Goal: Contribute content

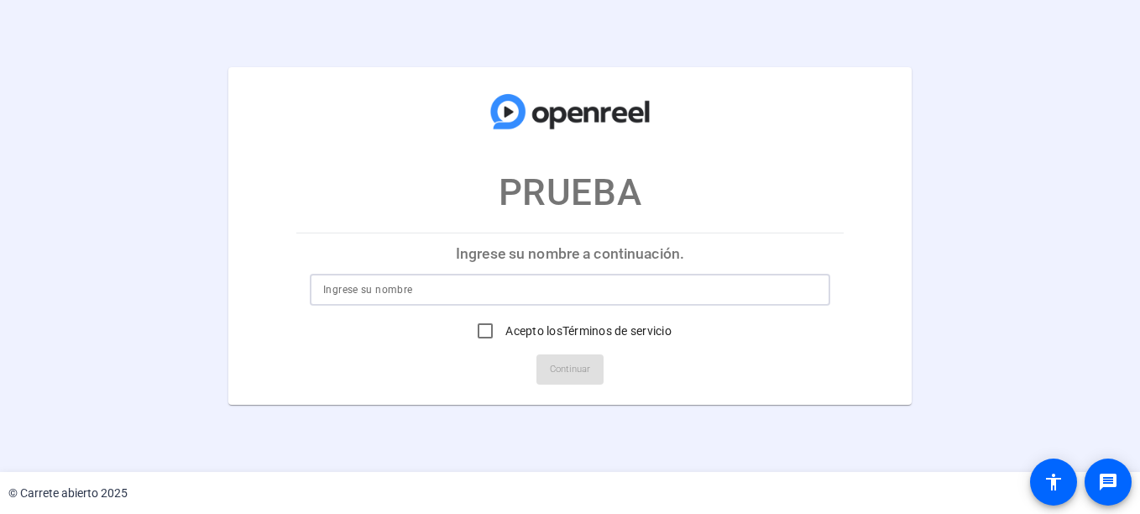
click at [520, 295] on input at bounding box center [570, 290] width 494 height 20
type input "[PERSON_NAME]"
click at [479, 329] on input "Acepto los Términos de servicio" at bounding box center [485, 331] width 34 height 34
checkbox input "true"
click at [552, 361] on span "Continuar" at bounding box center [570, 369] width 40 height 25
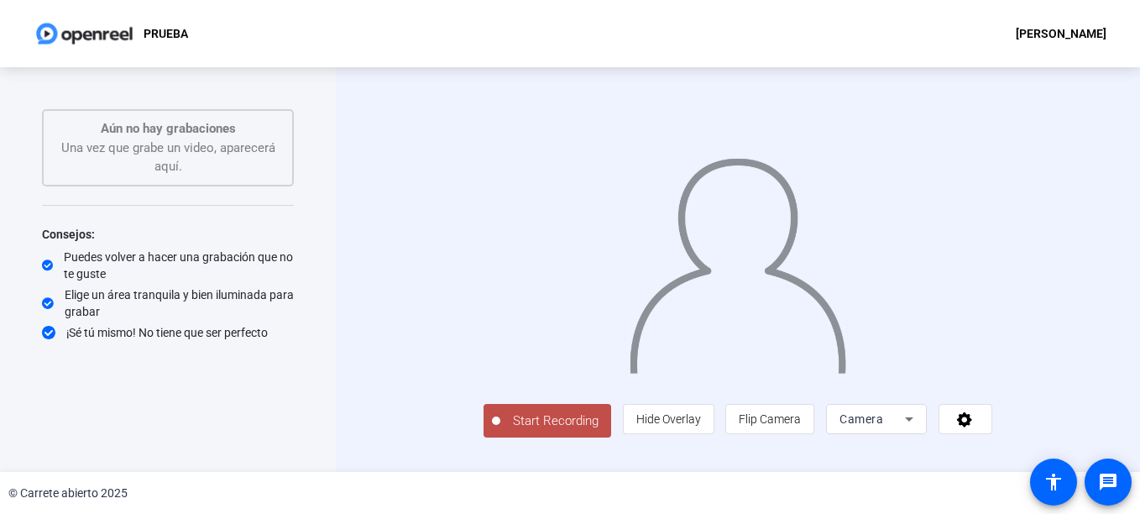
scroll to position [28, 0]
click at [500, 431] on span "Start Recording" at bounding box center [555, 420] width 111 height 19
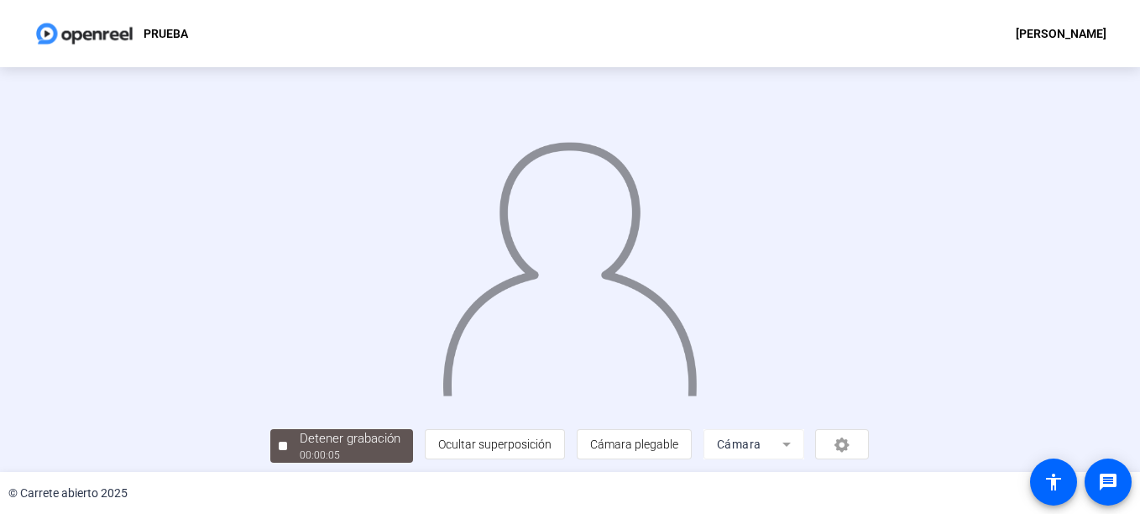
scroll to position [100, 0]
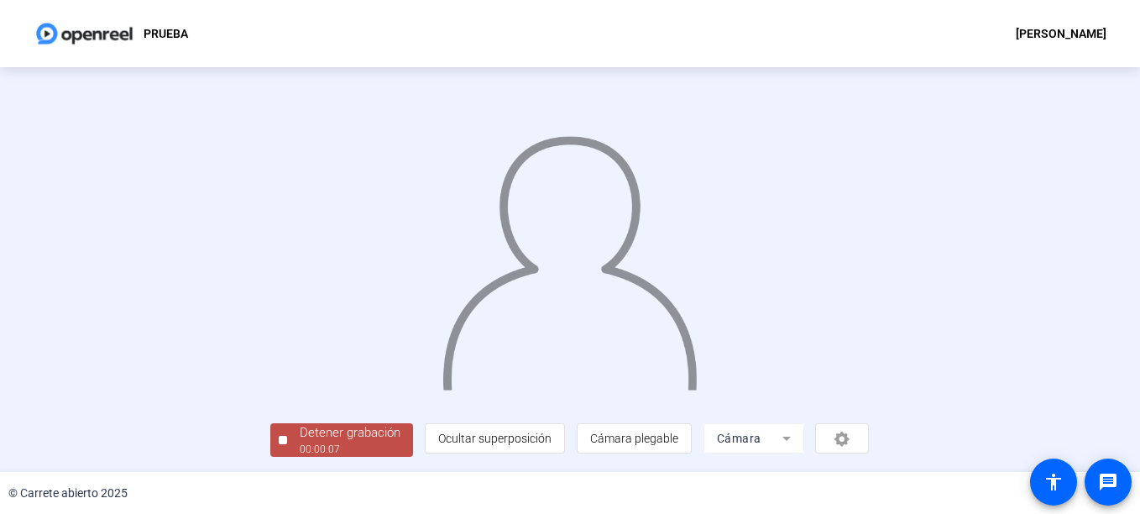
click at [270, 433] on button "Detener grabación 00:00:07" at bounding box center [341, 440] width 143 height 34
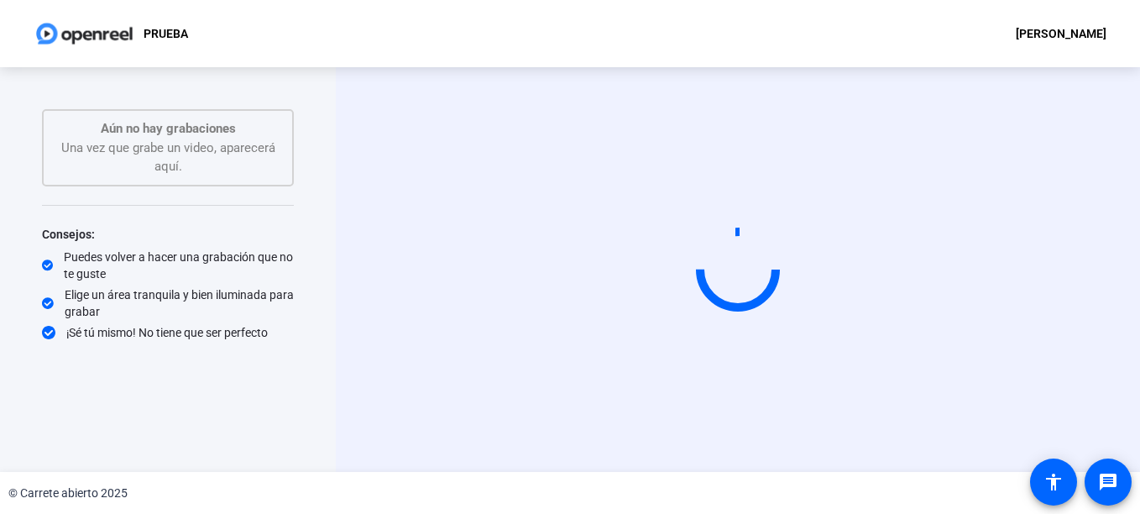
scroll to position [0, 0]
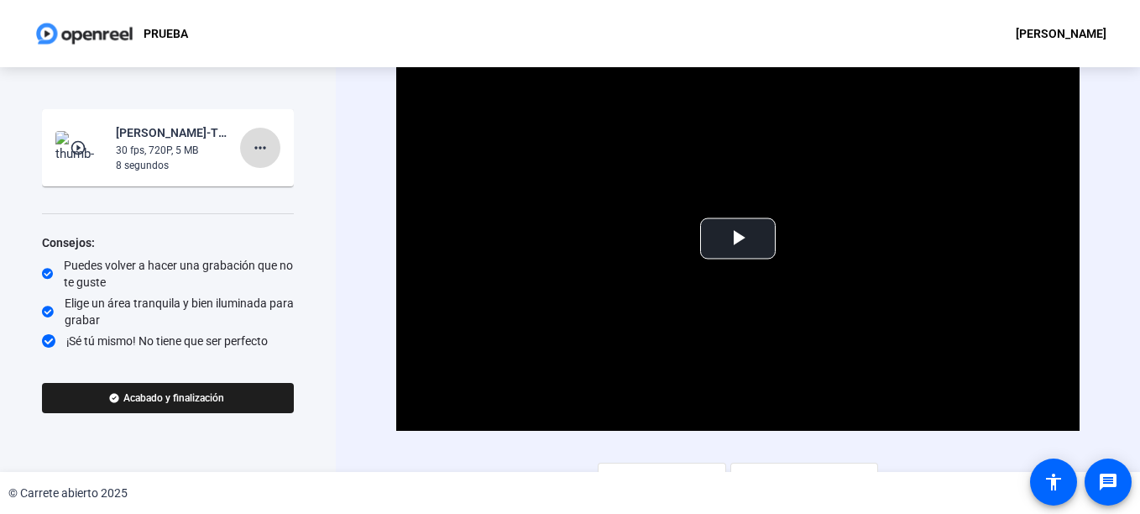
click at [261, 141] on mat-icon "more_horiz" at bounding box center [260, 148] width 20 height 20
click at [313, 187] on span "Eliminar clip" at bounding box center [288, 183] width 69 height 20
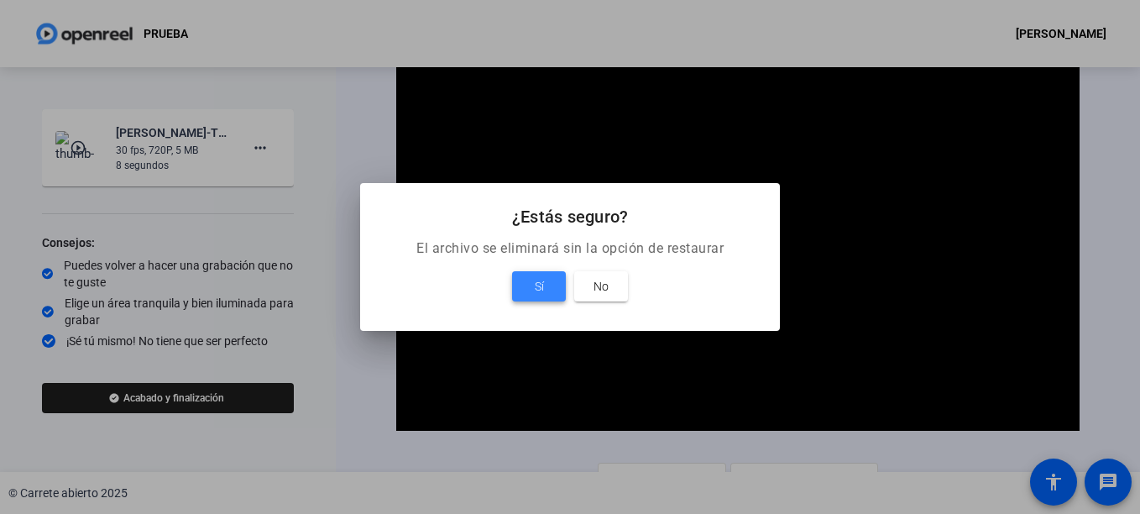
click at [535, 288] on span "Sí" at bounding box center [539, 286] width 9 height 20
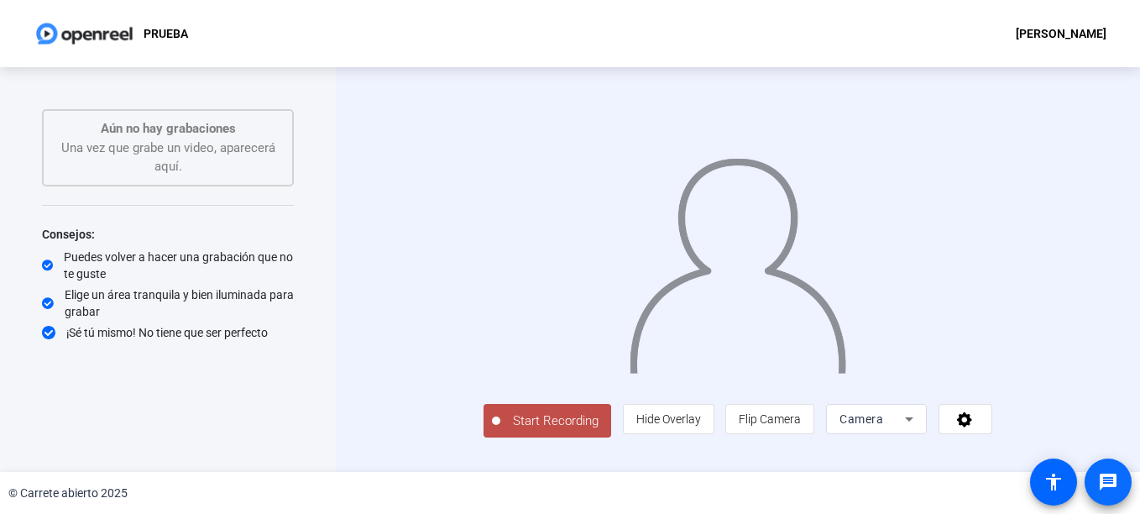
click at [1110, 479] on mat-icon "message" at bounding box center [1108, 482] width 20 height 20
click at [91, 489] on div "© Carrete abierto 2025" at bounding box center [67, 493] width 119 height 18
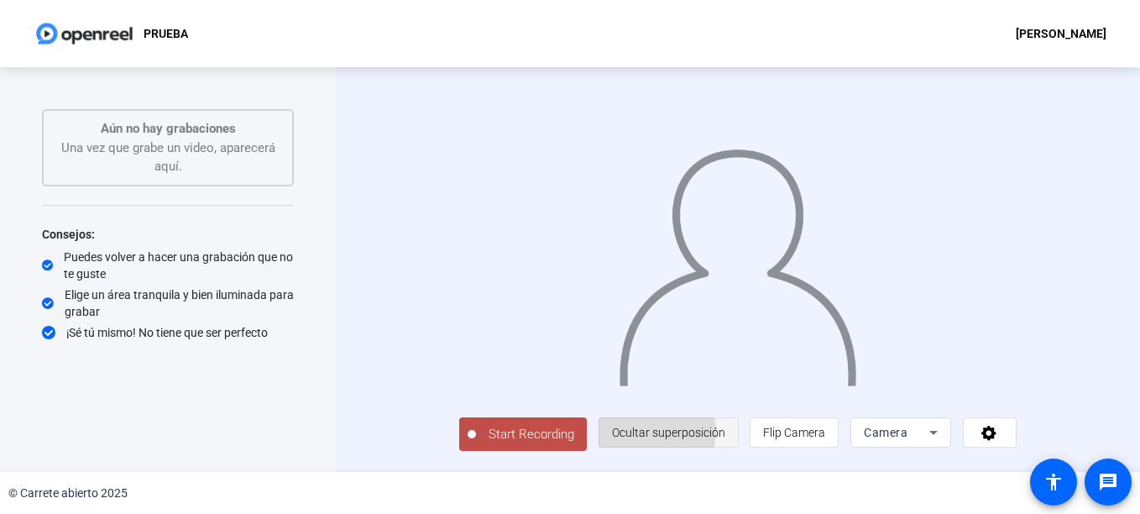
click at [725, 436] on span "Ocultar superposición" at bounding box center [668, 432] width 113 height 13
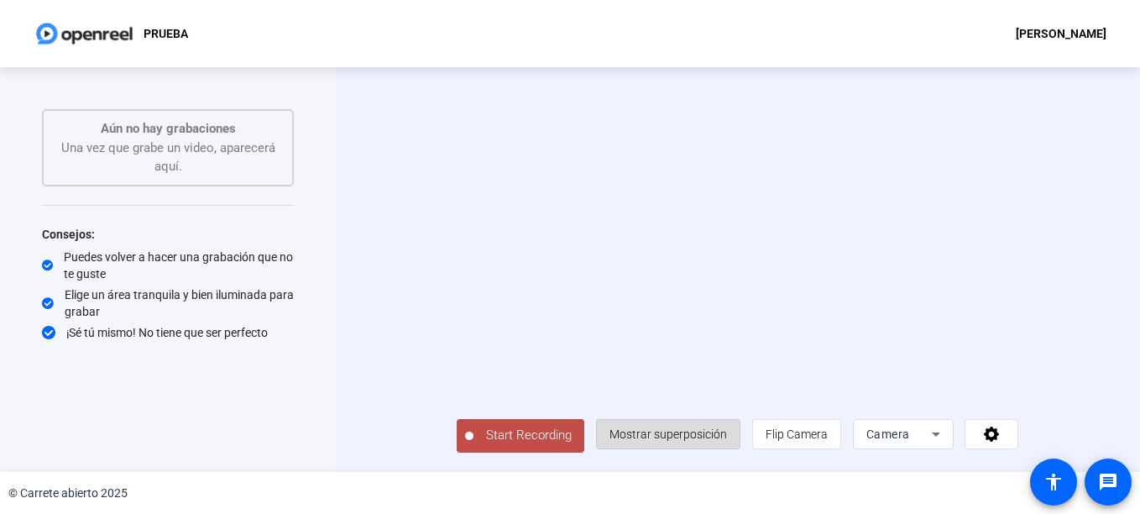
click at [727, 436] on span "Mostrar superposición" at bounding box center [668, 433] width 118 height 13
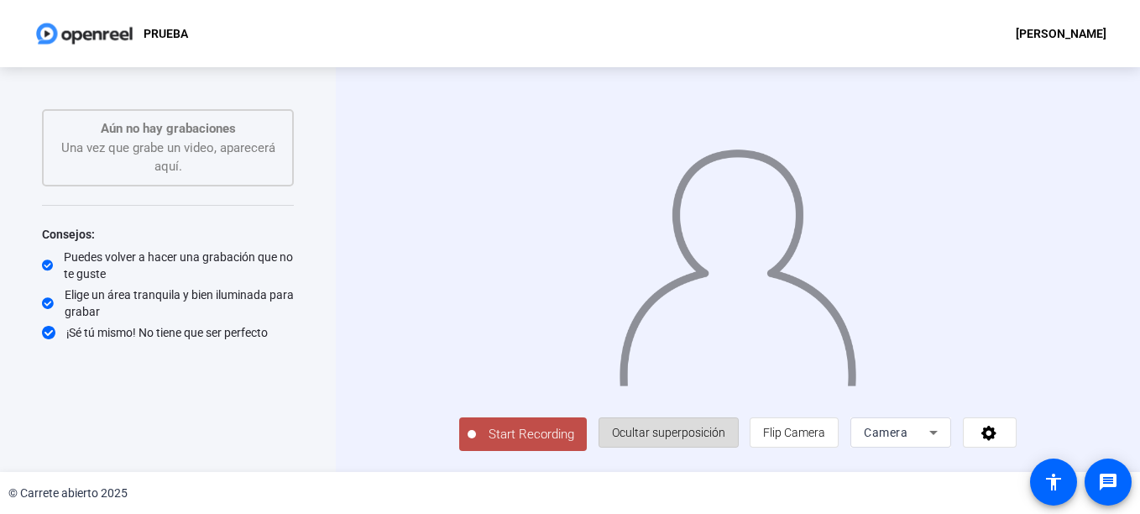
click at [725, 436] on span "Ocultar superposición" at bounding box center [668, 432] width 113 height 13
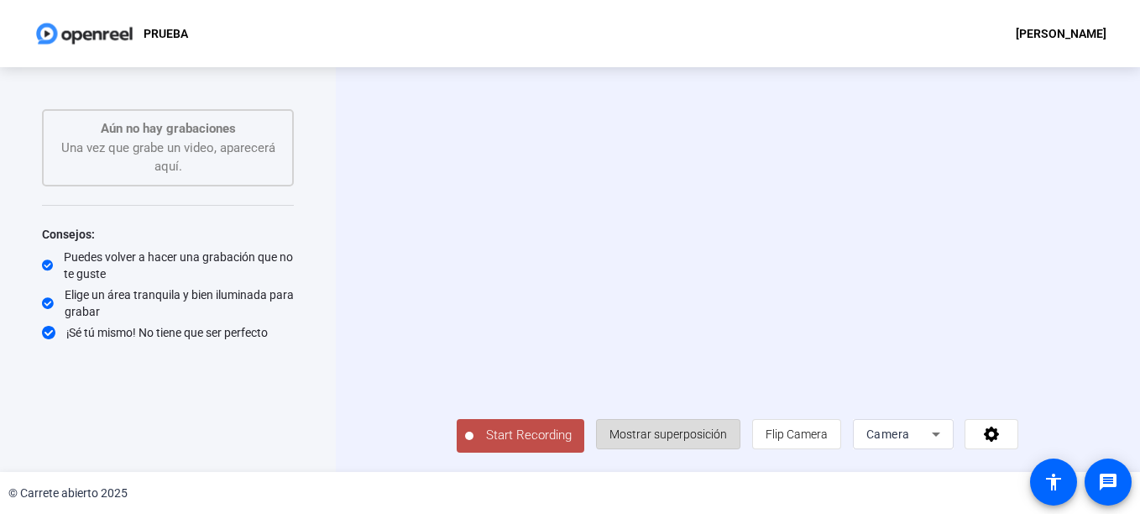
click at [727, 436] on span "Mostrar superposición" at bounding box center [668, 433] width 118 height 13
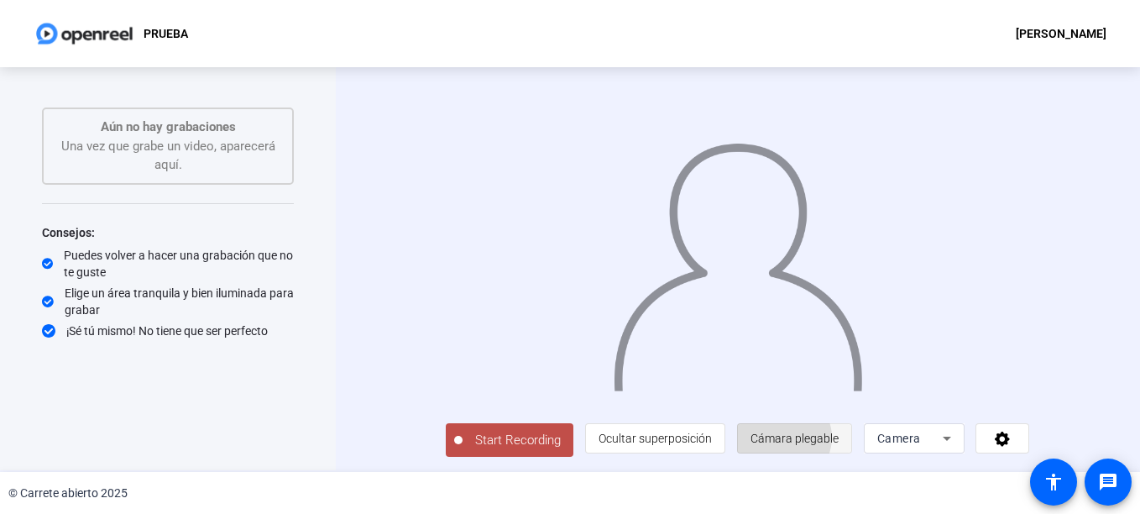
click at [839, 437] on span "Cámara plegable" at bounding box center [794, 437] width 88 height 13
click at [1028, 444] on span at bounding box center [1002, 438] width 52 height 40
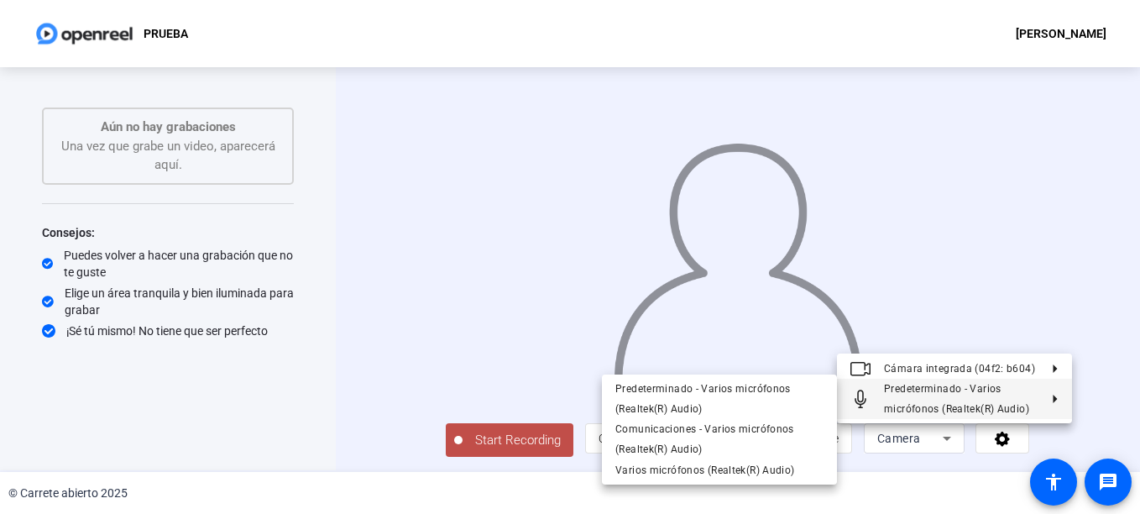
click at [319, 399] on div at bounding box center [570, 257] width 1140 height 514
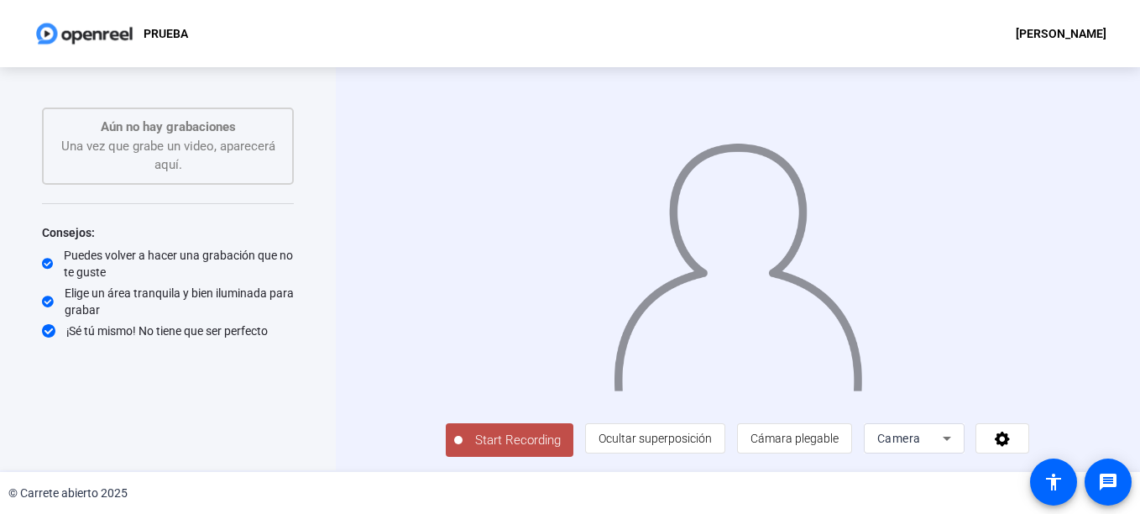
click at [340, 426] on div "Start Recording person Ocultar superposición flip Cámara plegable Camera" at bounding box center [738, 267] width 804 height 405
click at [1010, 441] on icon at bounding box center [1002, 438] width 15 height 15
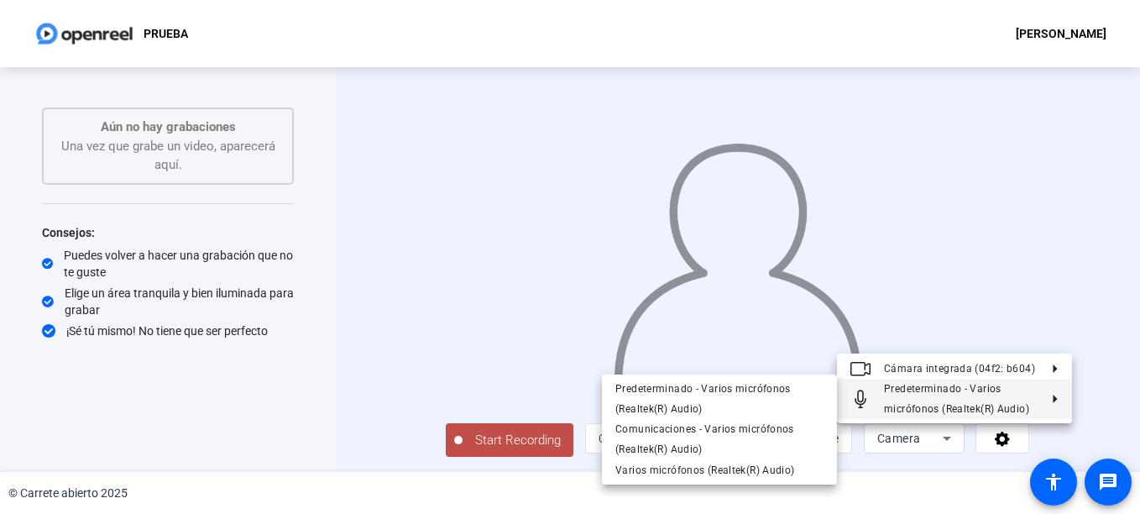
click at [879, 490] on div at bounding box center [570, 257] width 1140 height 514
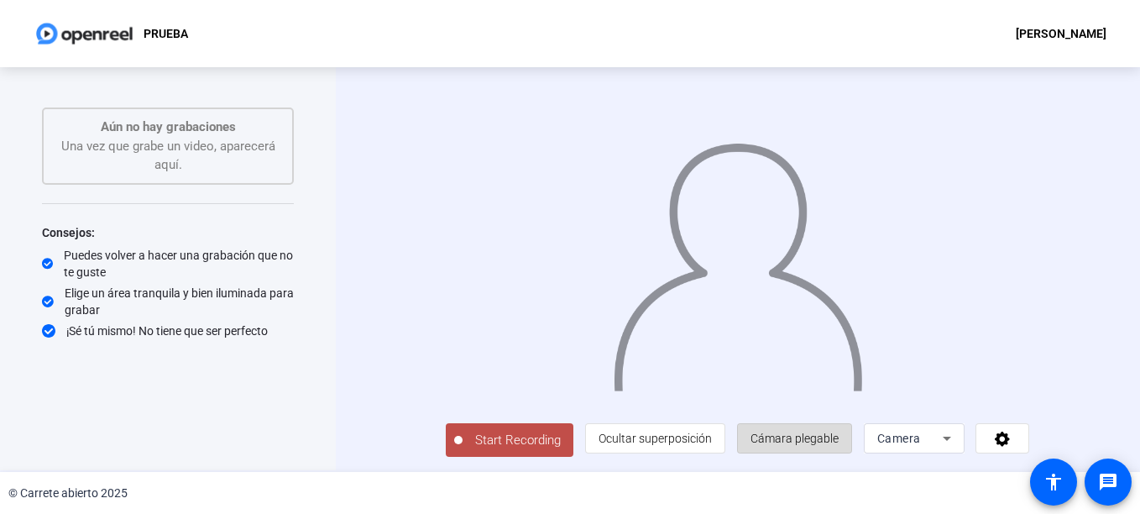
click at [839, 441] on span "Cámara plegable" at bounding box center [794, 437] width 88 height 13
click at [1012, 433] on icon at bounding box center [1002, 438] width 19 height 17
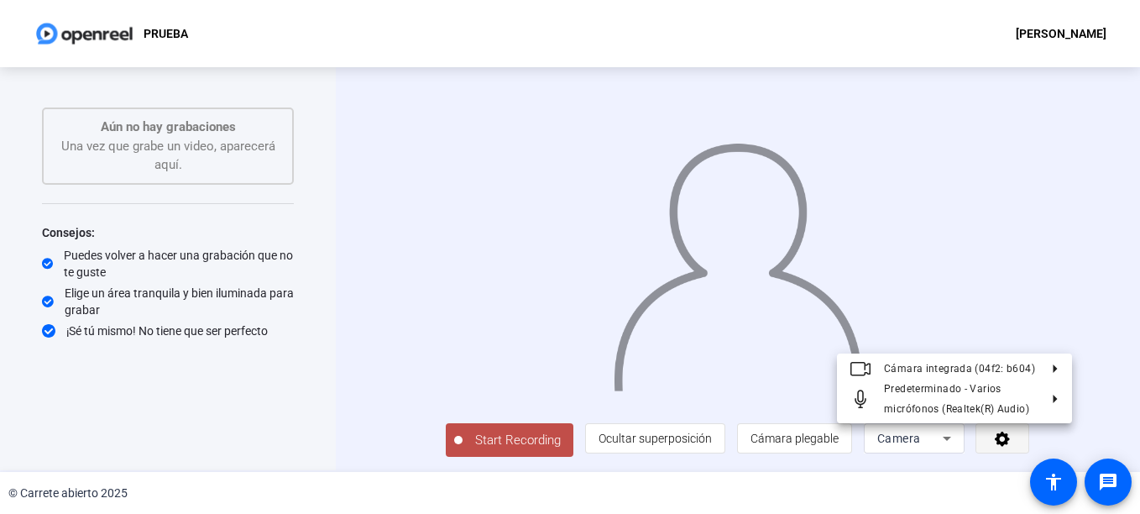
click at [1042, 433] on div at bounding box center [570, 257] width 1140 height 514
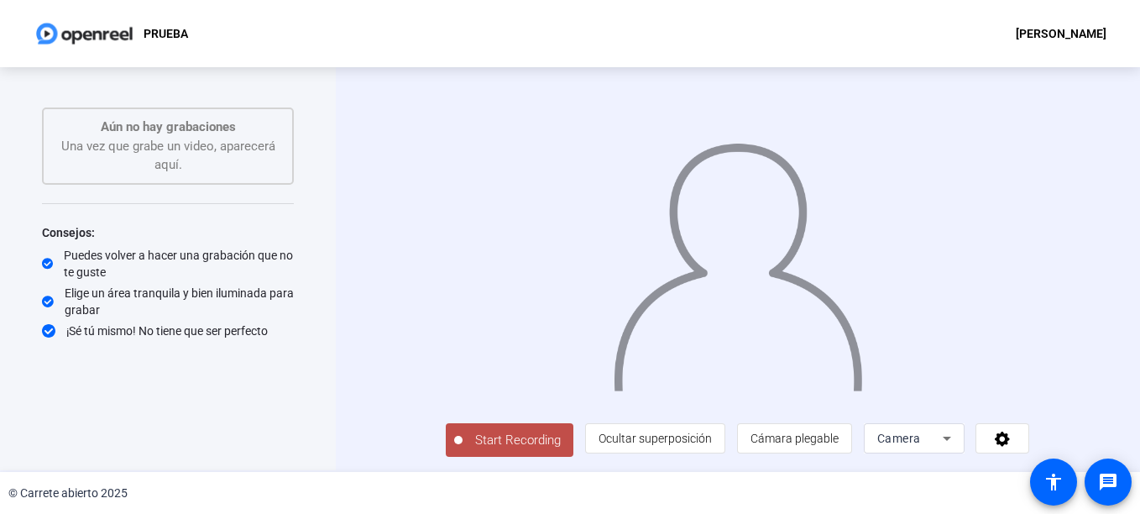
click at [470, 441] on span "Start Recording" at bounding box center [518, 440] width 111 height 19
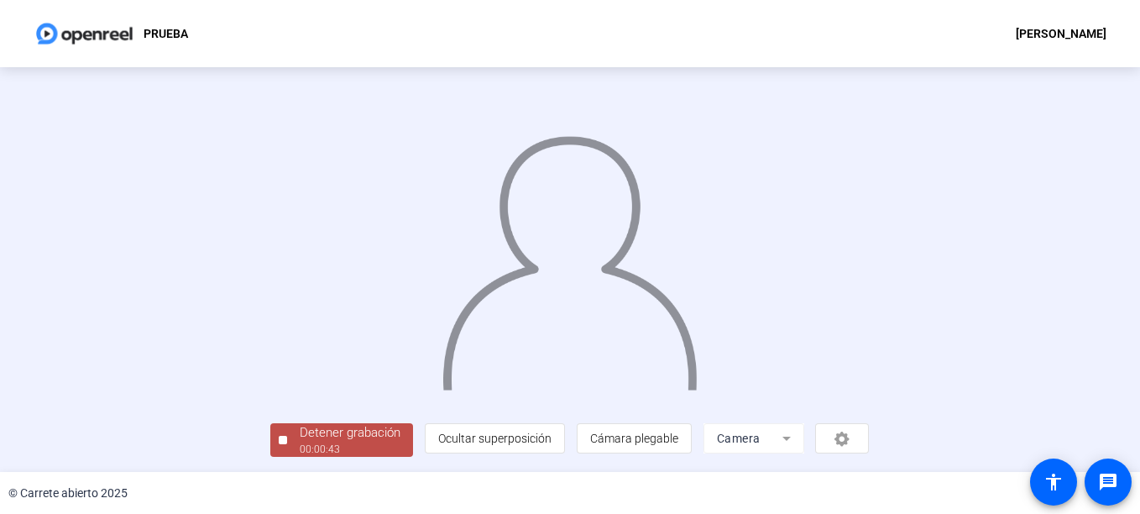
scroll to position [100, 0]
click at [300, 435] on div "Detener grabación" at bounding box center [350, 432] width 101 height 19
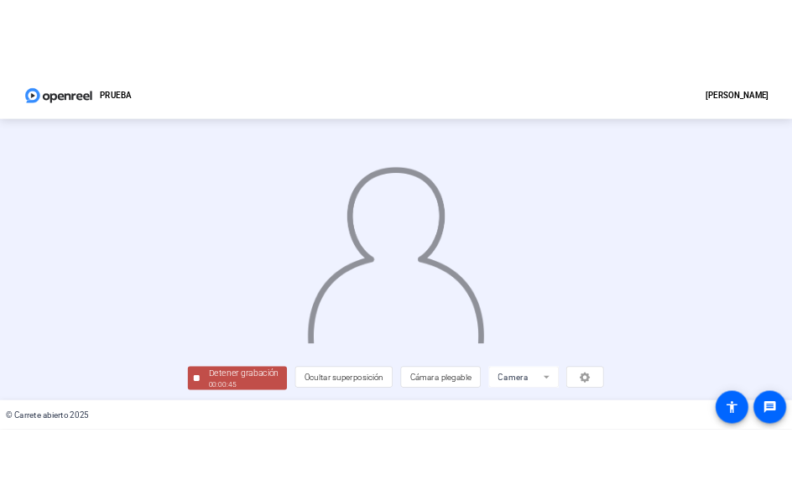
scroll to position [0, 0]
